Goal: Information Seeking & Learning: Learn about a topic

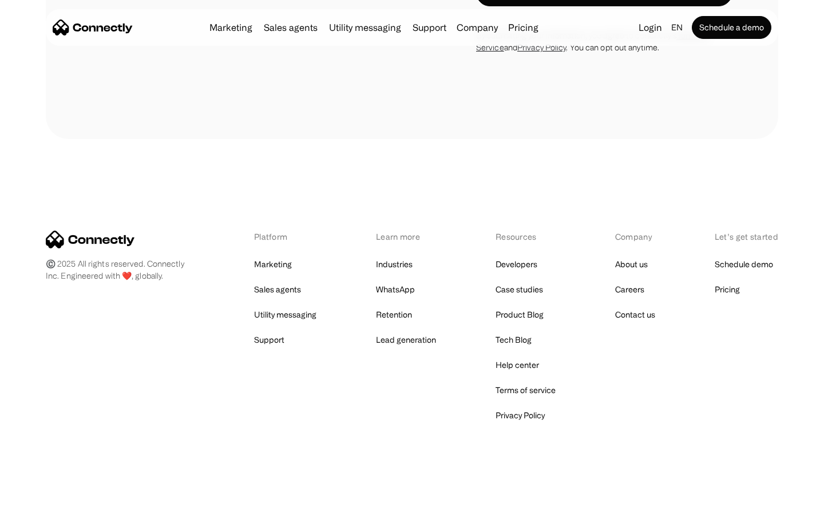
scroll to position [966, 0]
